Goal: Information Seeking & Learning: Learn about a topic

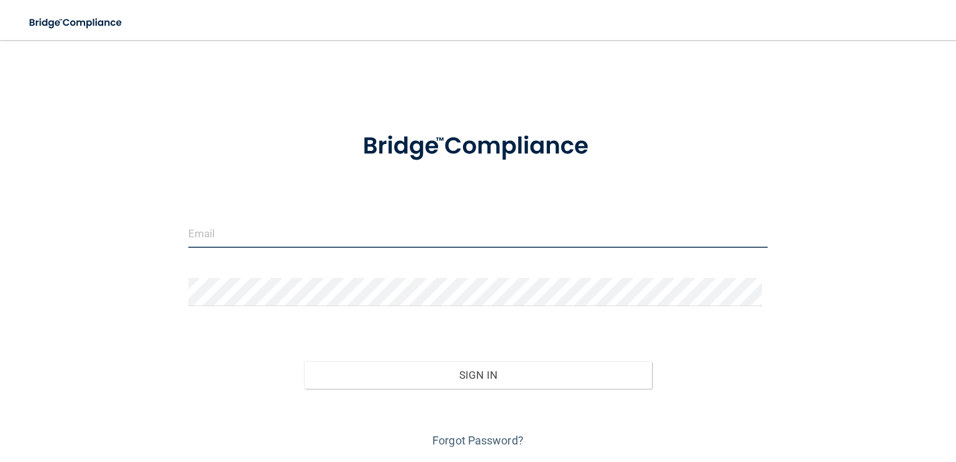
click at [358, 242] on input "email" at bounding box center [478, 234] width 580 height 28
type input "[PERSON_NAME][EMAIL_ADDRESS][DOMAIN_NAME]"
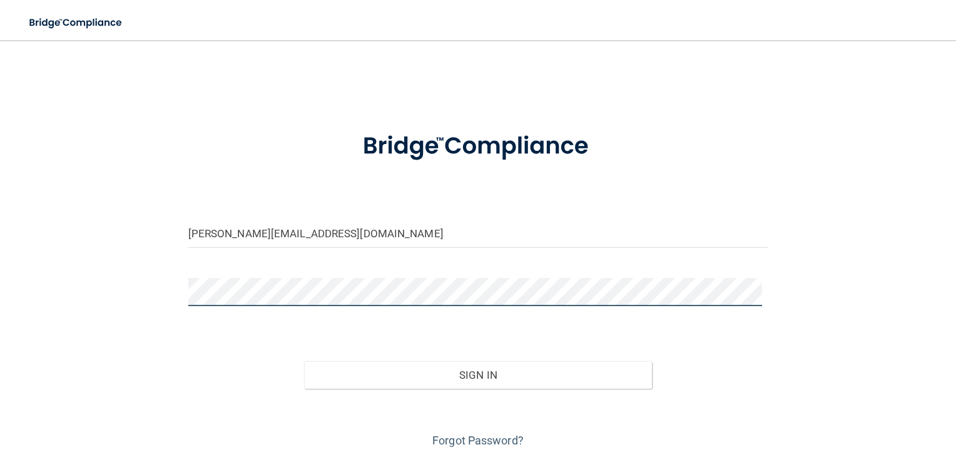
click at [304, 361] on button "Sign In" at bounding box center [478, 375] width 348 height 28
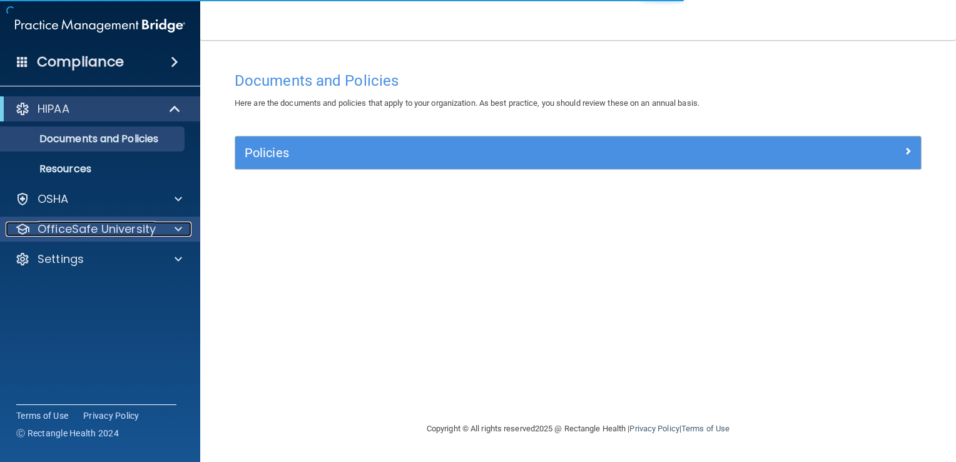
click at [145, 235] on p "OfficeSafe University" at bounding box center [97, 229] width 118 height 15
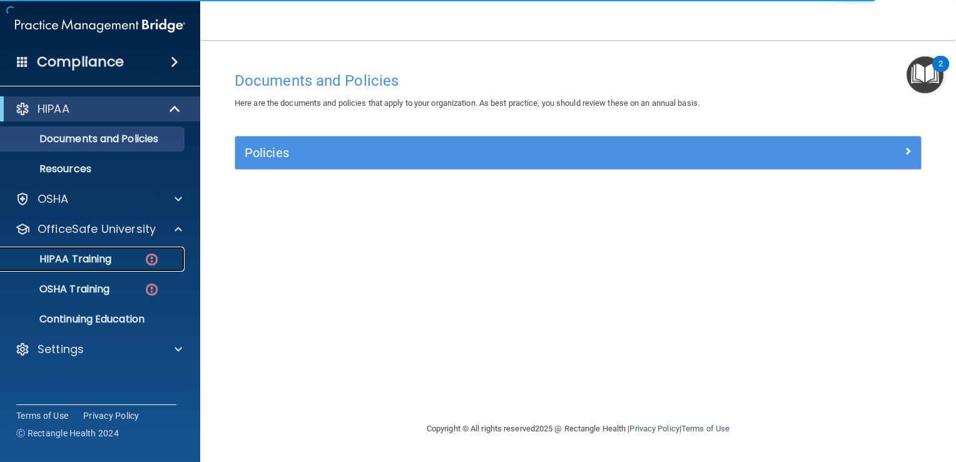
click at [103, 269] on link "HIPAA Training" at bounding box center [85, 259] width 197 height 25
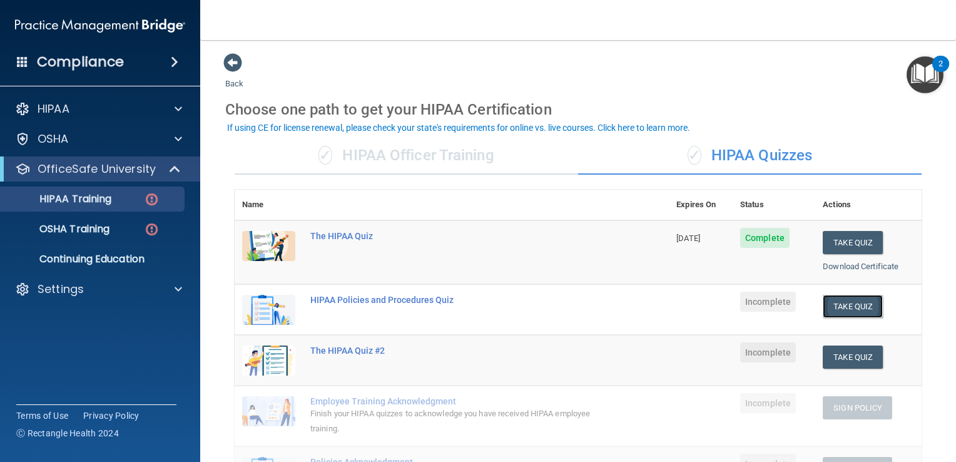
click at [841, 306] on button "Take Quiz" at bounding box center [853, 306] width 60 height 23
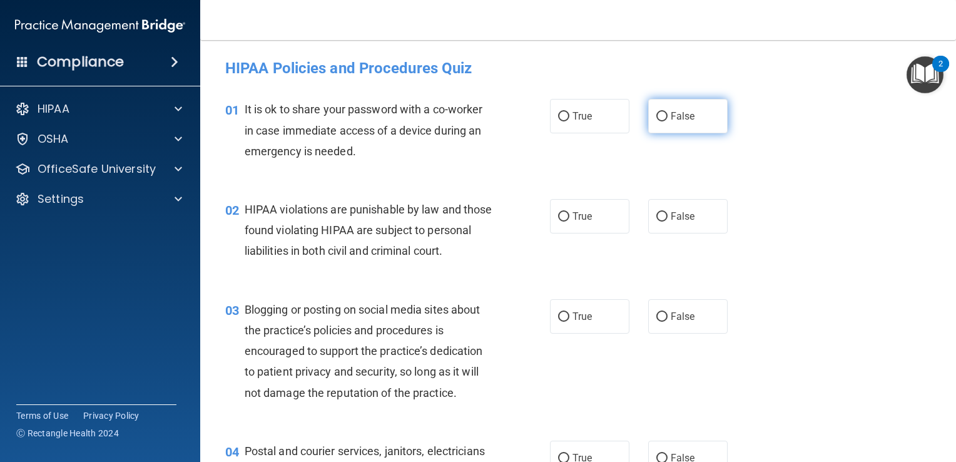
click at [672, 113] on span "False" at bounding box center [683, 116] width 24 height 12
click at [668, 113] on input "False" at bounding box center [661, 116] width 11 height 9
radio input "true"
click at [581, 221] on span "True" at bounding box center [582, 216] width 19 height 12
click at [569, 221] on input "True" at bounding box center [563, 216] width 11 height 9
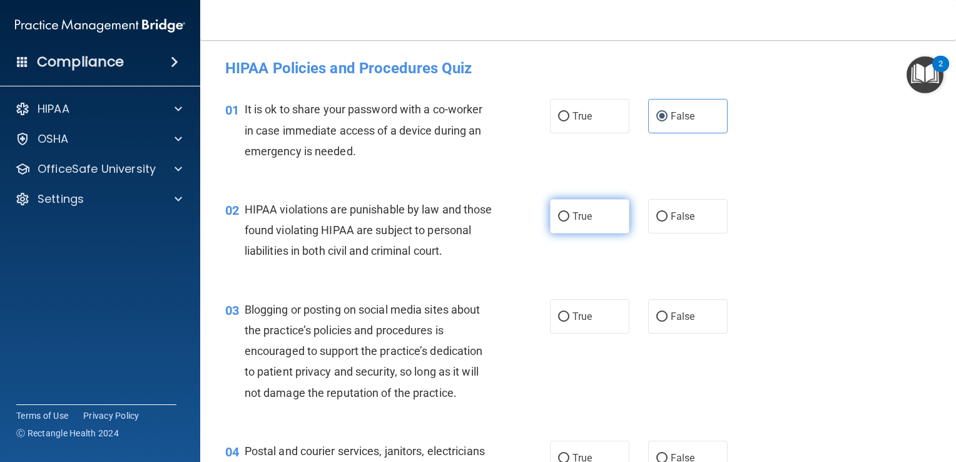
radio input "true"
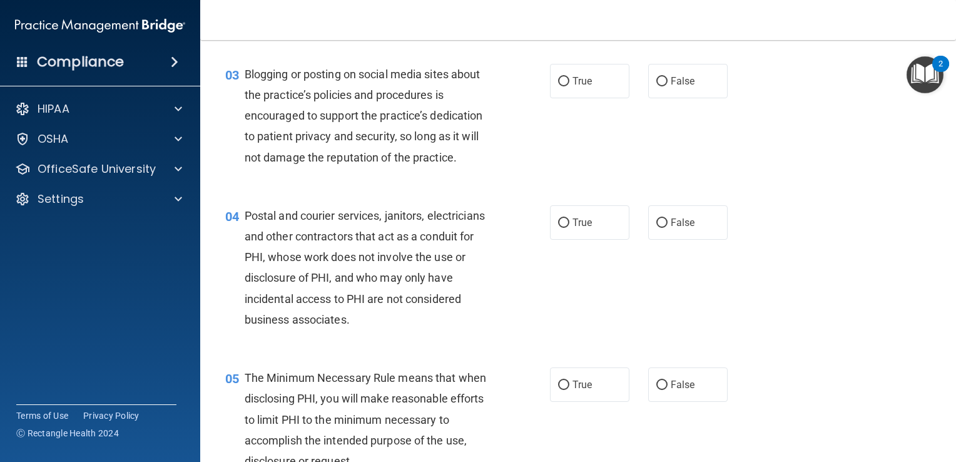
scroll to position [250, 0]
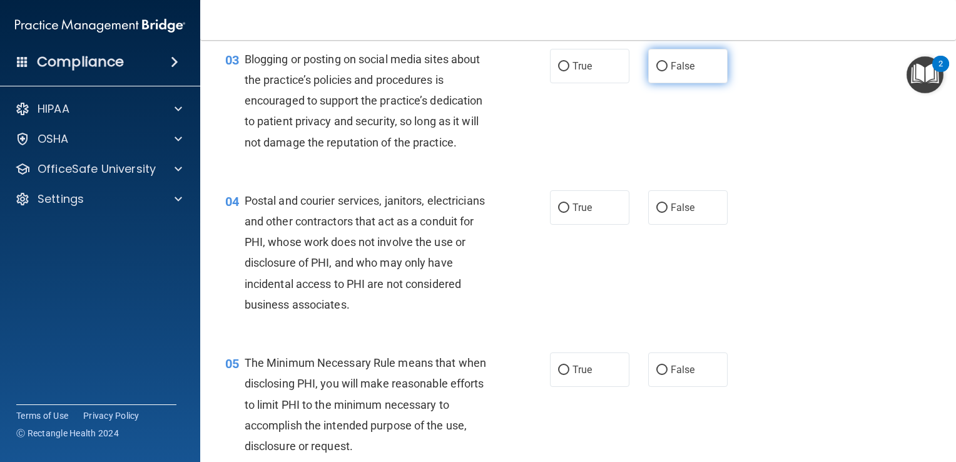
click at [650, 83] on label "False" at bounding box center [687, 66] width 79 height 34
click at [656, 71] on input "False" at bounding box center [661, 66] width 11 height 9
radio input "true"
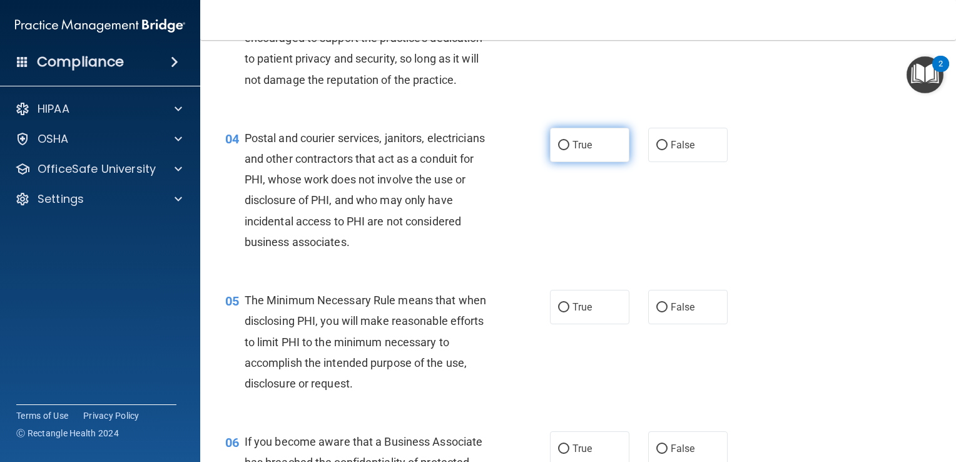
click at [567, 161] on label "True" at bounding box center [589, 145] width 79 height 34
click at [567, 150] on input "True" at bounding box center [563, 145] width 11 height 9
radio input "true"
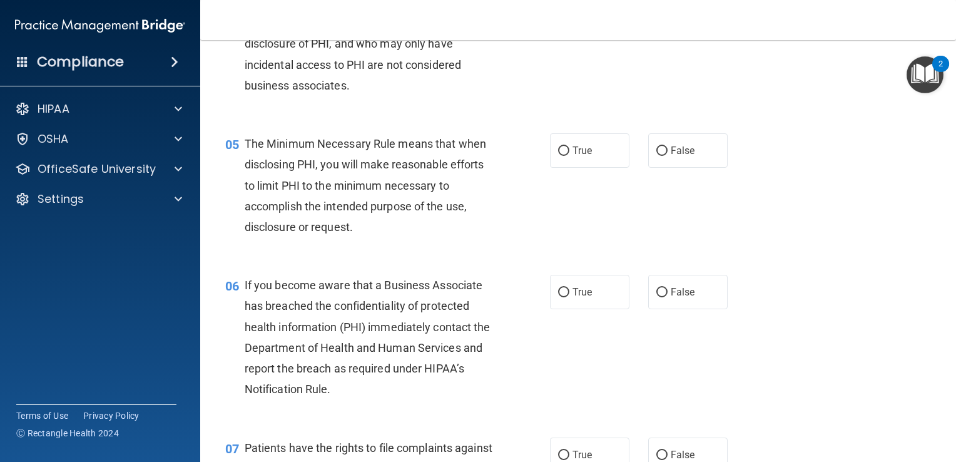
scroll to position [501, 0]
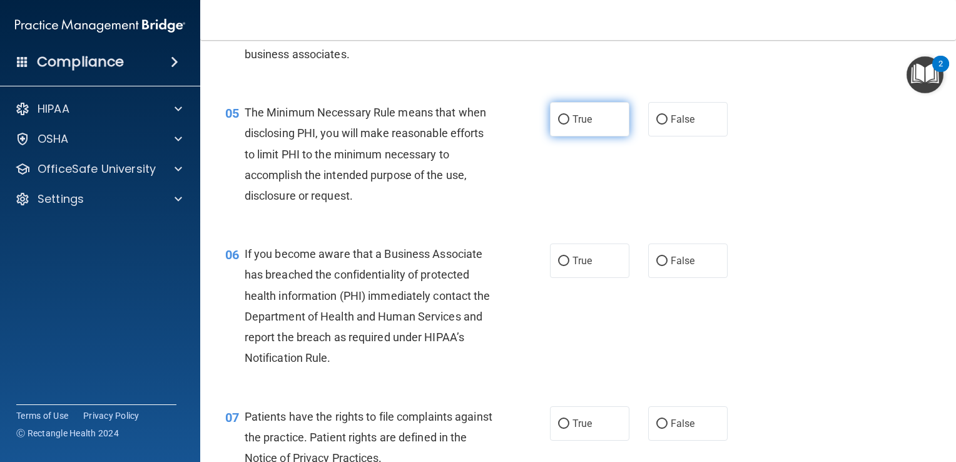
click at [573, 125] on span "True" at bounding box center [582, 119] width 19 height 12
click at [568, 125] on input "True" at bounding box center [563, 119] width 11 height 9
radio input "true"
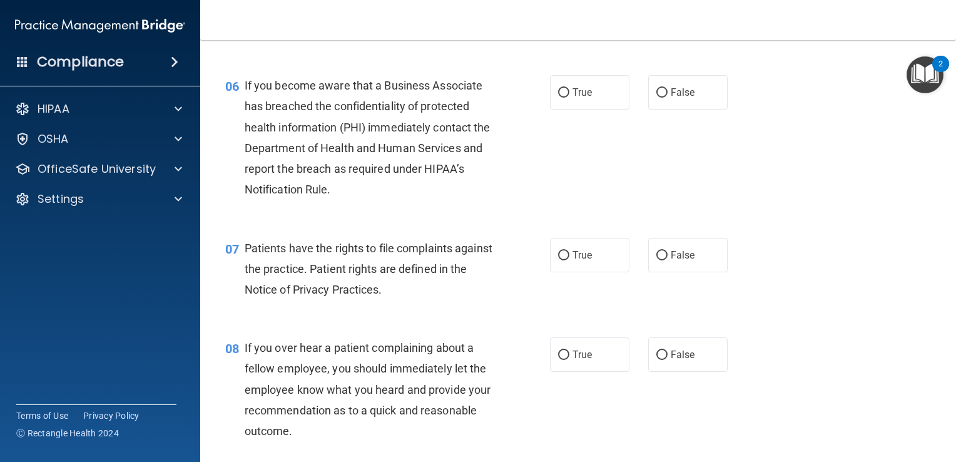
scroll to position [688, 0]
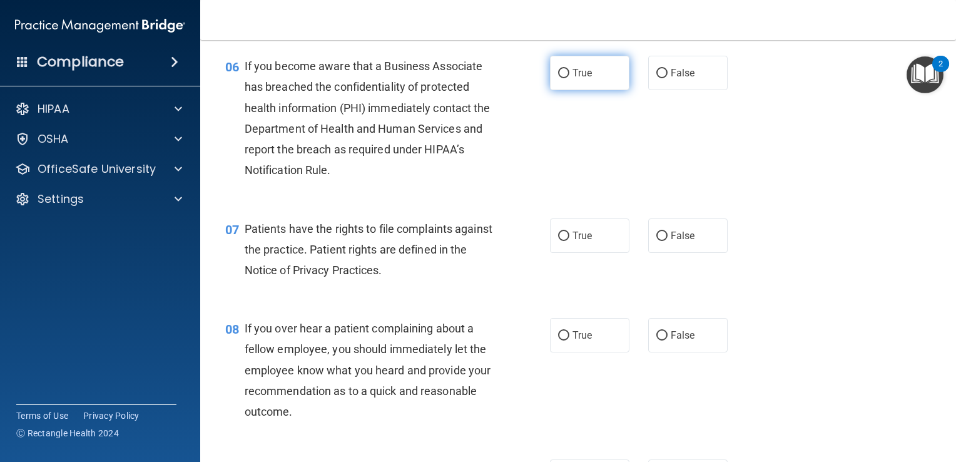
click at [561, 90] on label "True" at bounding box center [589, 73] width 79 height 34
click at [561, 78] on input "True" at bounding box center [563, 73] width 11 height 9
radio input "true"
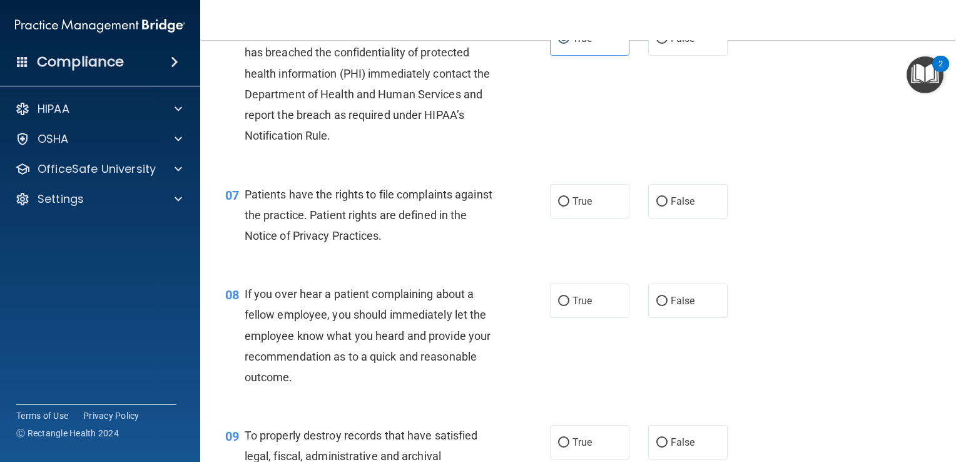
scroll to position [814, 0]
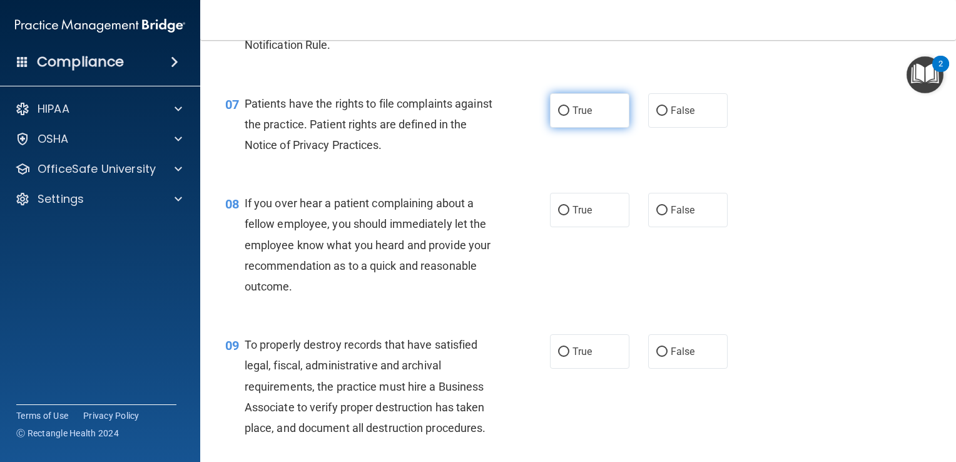
click at [565, 128] on label "True" at bounding box center [589, 110] width 79 height 34
click at [565, 116] on input "True" at bounding box center [563, 110] width 11 height 9
radio input "true"
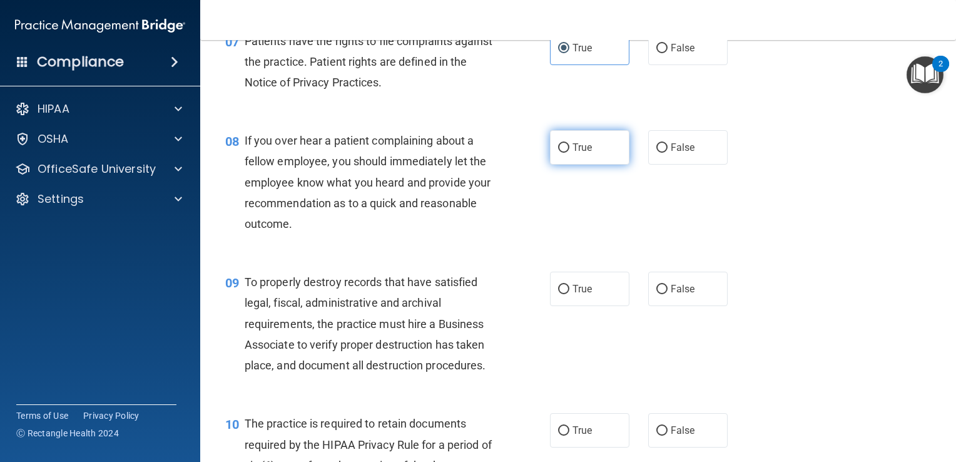
click at [561, 153] on input "True" at bounding box center [563, 147] width 11 height 9
radio input "true"
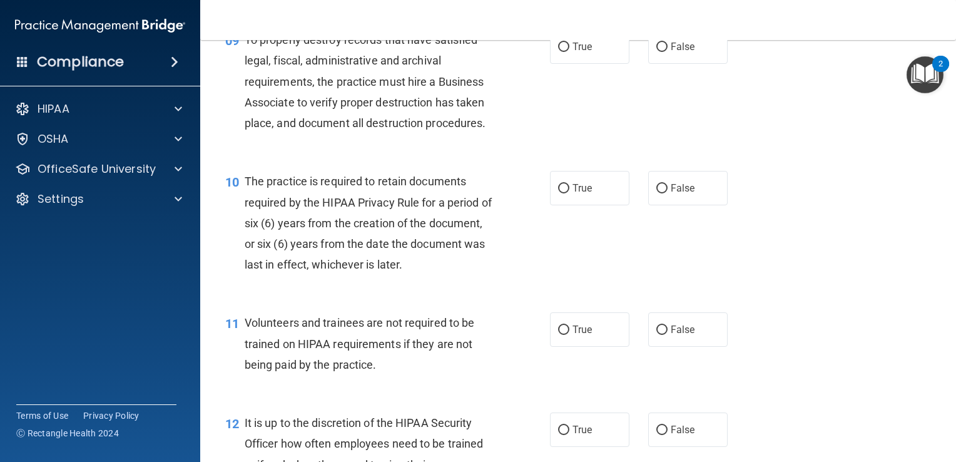
scroll to position [1126, 0]
